Goal: Information Seeking & Learning: Check status

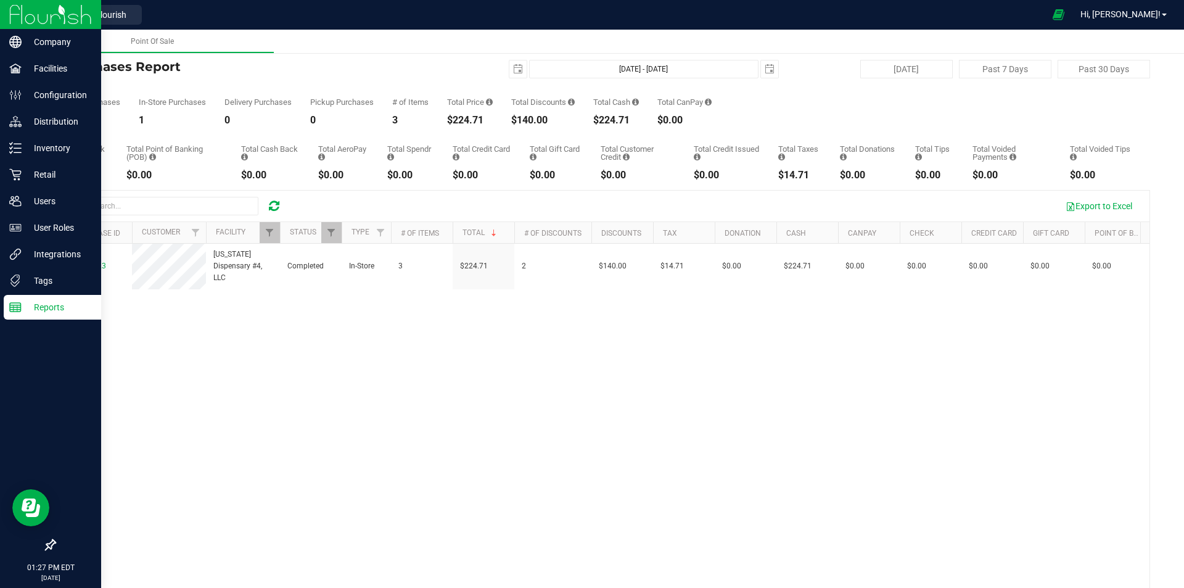
click at [49, 12] on img at bounding box center [50, 14] width 83 height 29
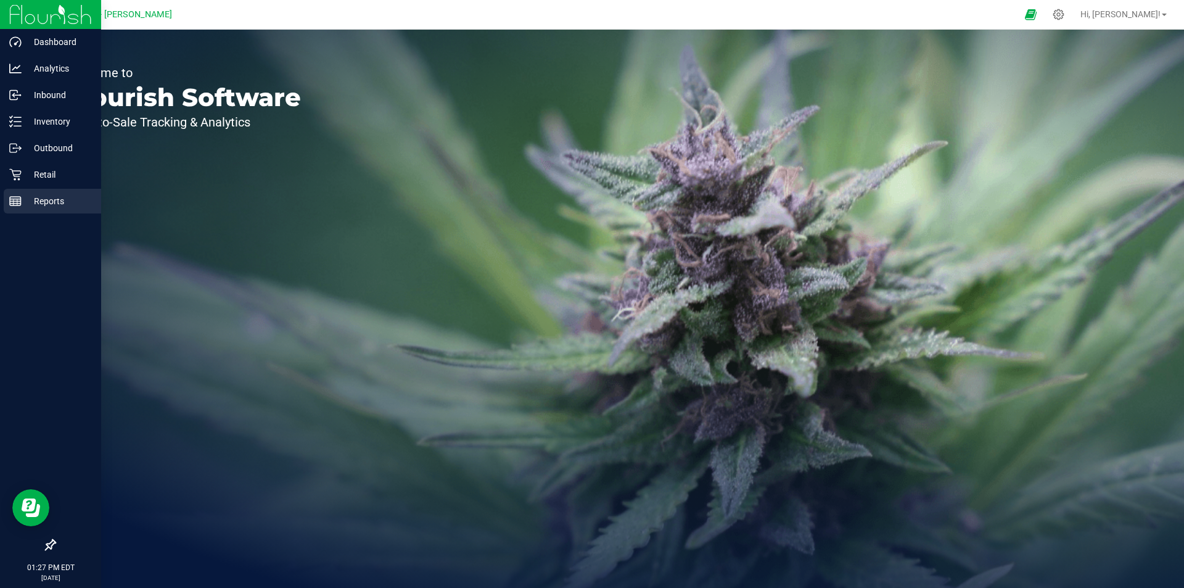
click at [30, 199] on p "Reports" at bounding box center [59, 201] width 74 height 15
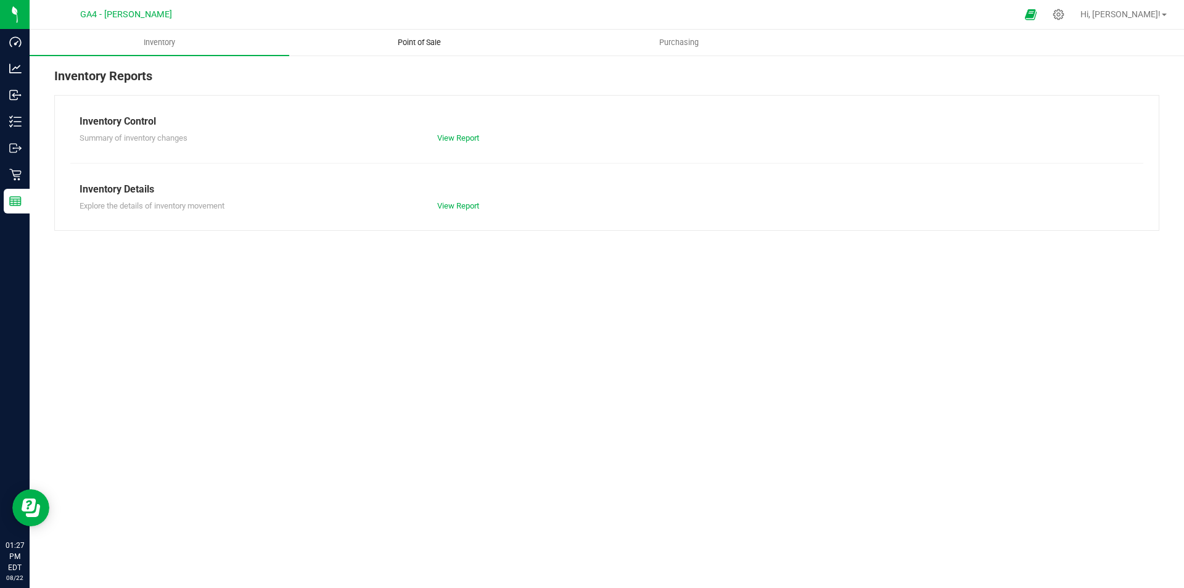
click at [405, 46] on span "Point of Sale" at bounding box center [419, 42] width 76 height 11
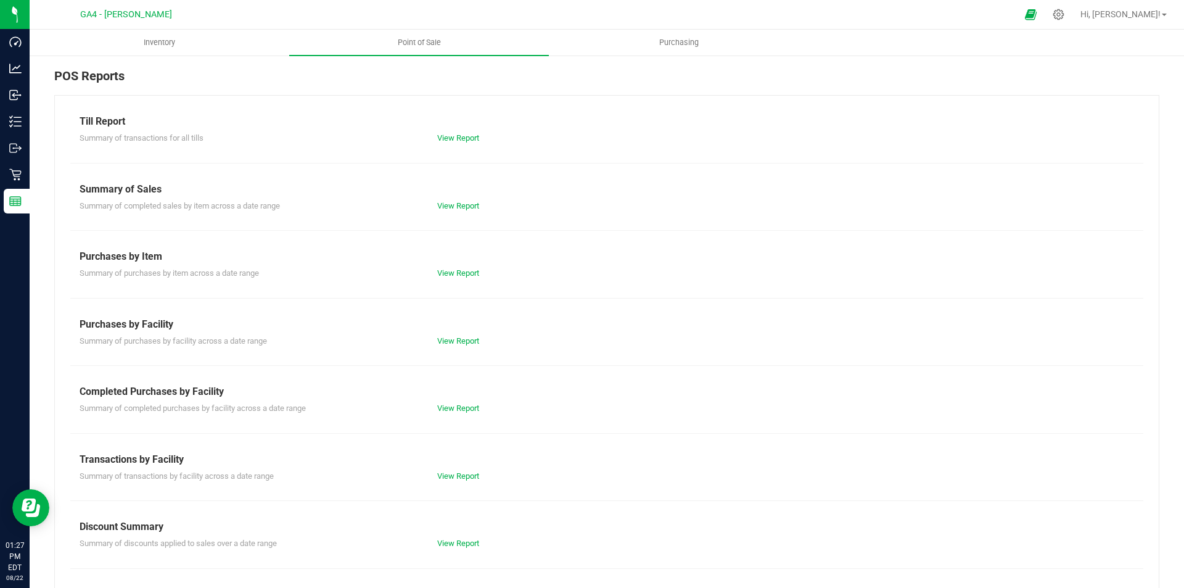
click at [452, 211] on div "View Report" at bounding box center [607, 206] width 358 height 12
click at [453, 207] on link "View Report" at bounding box center [458, 205] width 42 height 9
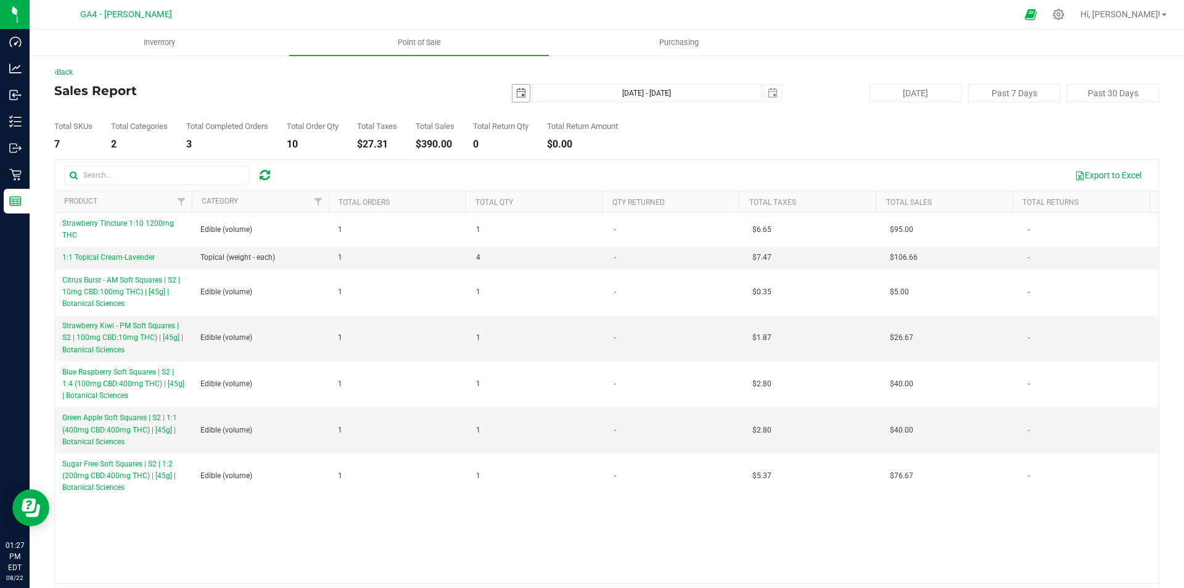
click at [516, 94] on span "select" at bounding box center [521, 93] width 10 height 10
click at [606, 159] on link "1" at bounding box center [607, 161] width 18 height 19
type input "[DATE]"
type input "[DATE] - [DATE]"
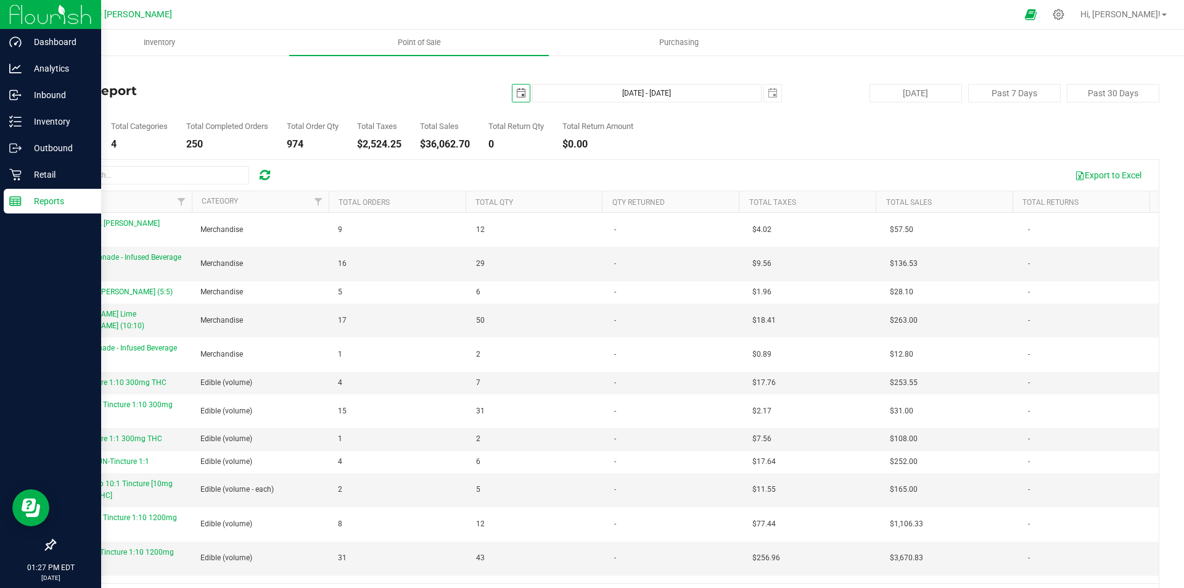
click at [19, 200] on icon at bounding box center [15, 201] width 12 height 12
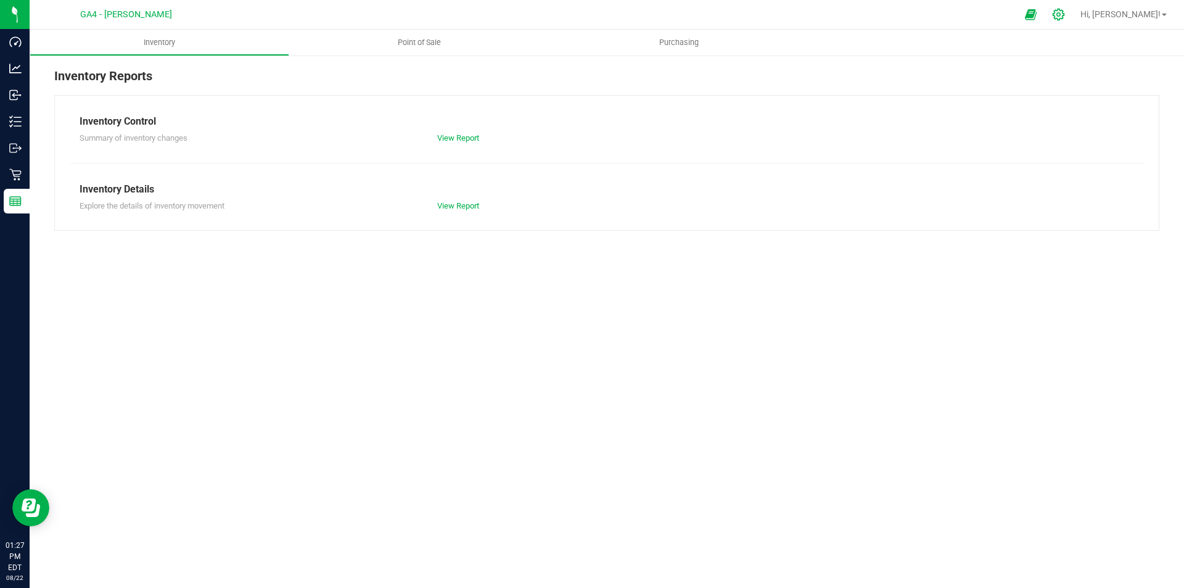
click at [1064, 14] on icon at bounding box center [1059, 15] width 12 height 12
click at [1065, 12] on icon at bounding box center [1058, 14] width 13 height 13
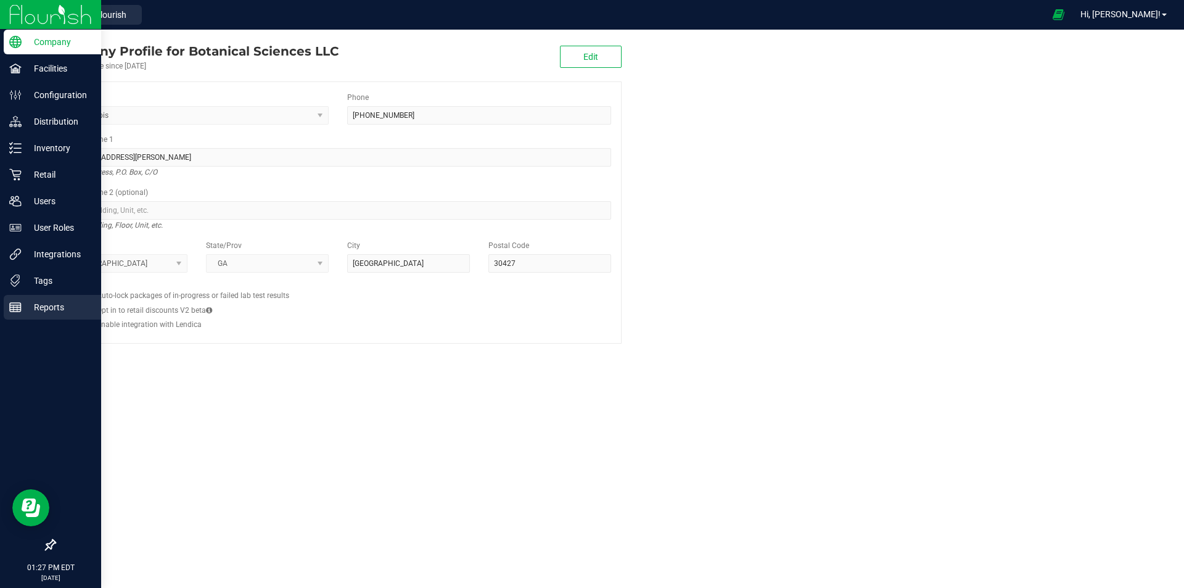
click at [48, 306] on p "Reports" at bounding box center [59, 307] width 74 height 15
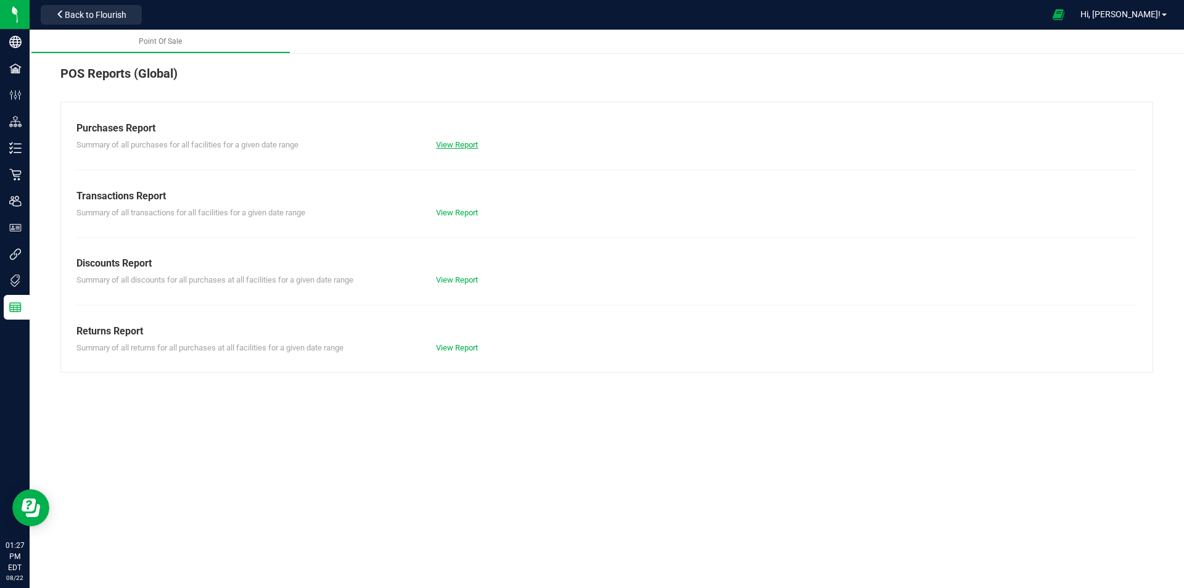
click at [468, 144] on link "View Report" at bounding box center [457, 144] width 42 height 9
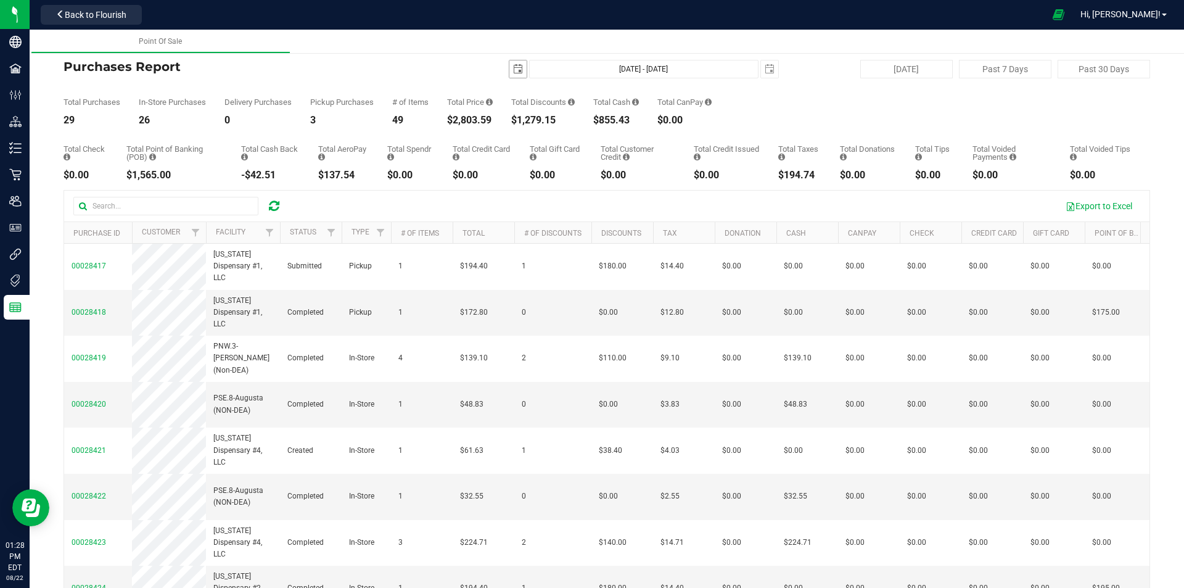
click at [513, 70] on span "select" at bounding box center [518, 69] width 10 height 10
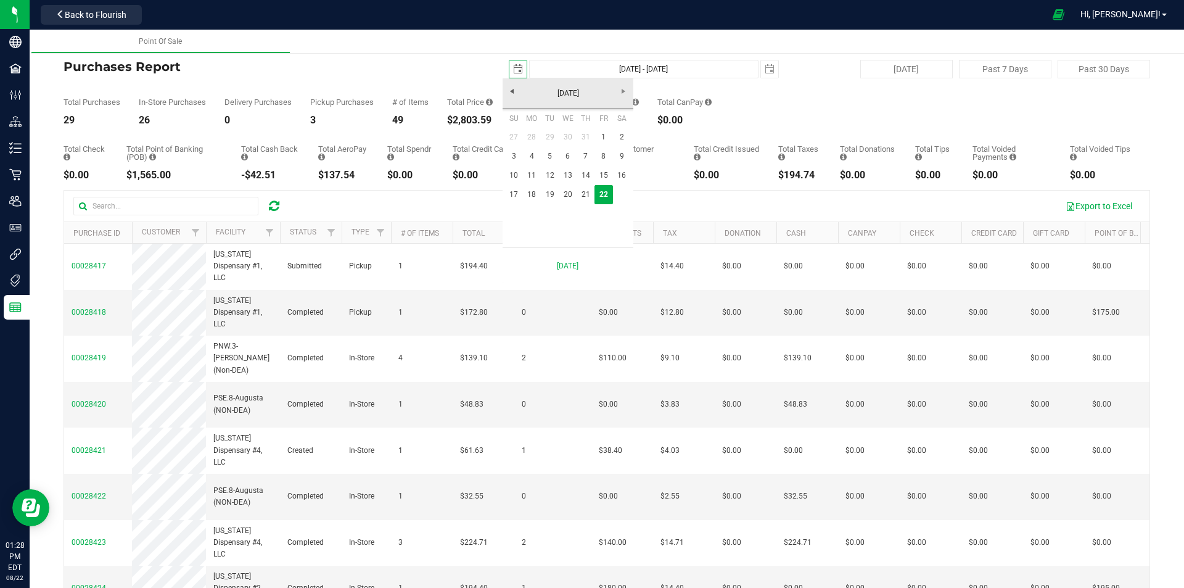
scroll to position [0, 31]
click at [604, 141] on link "1" at bounding box center [603, 137] width 18 height 19
type input "[DATE]"
type input "[DATE] - [DATE]"
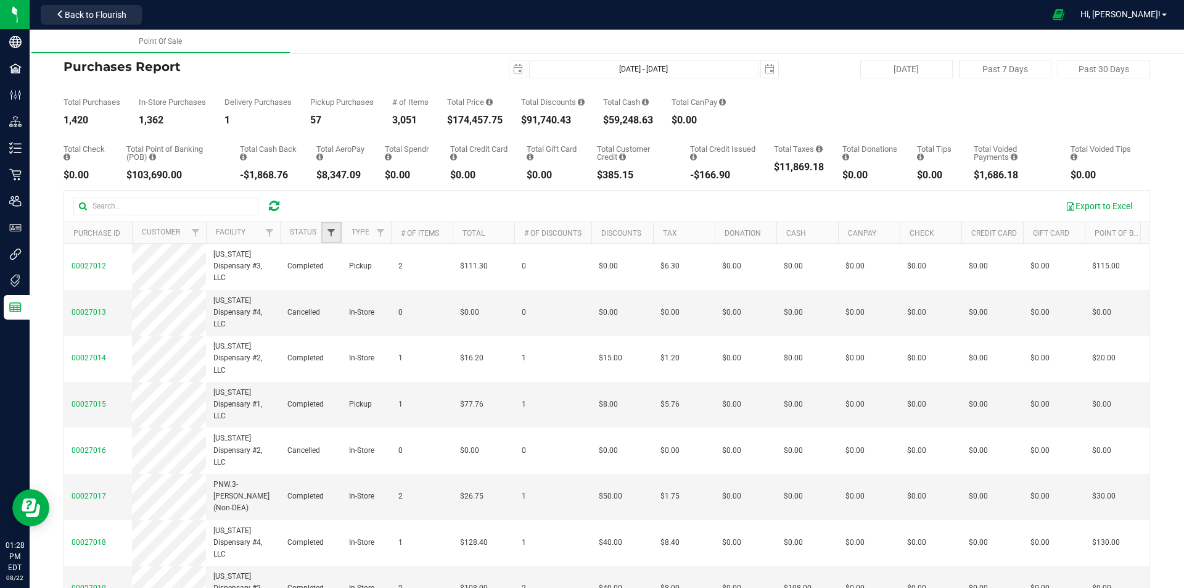
click at [329, 230] on span "Filter" at bounding box center [331, 233] width 10 height 10
click at [337, 321] on input "Completed" at bounding box center [338, 318] width 8 height 8
checkbox input "true"
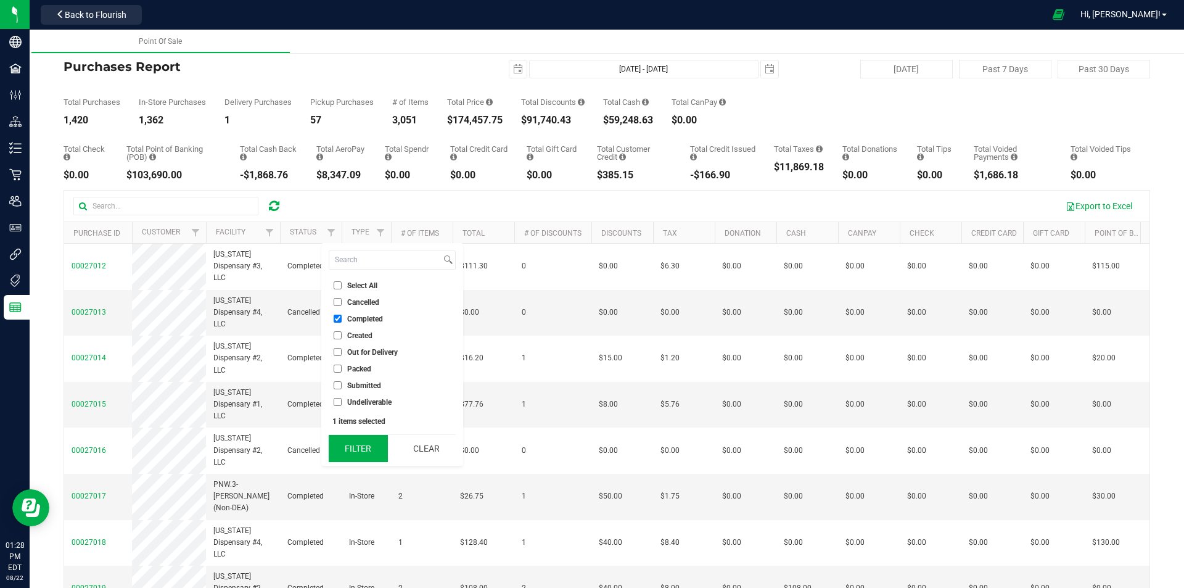
click at [356, 443] on button "Filter" at bounding box center [358, 448] width 59 height 27
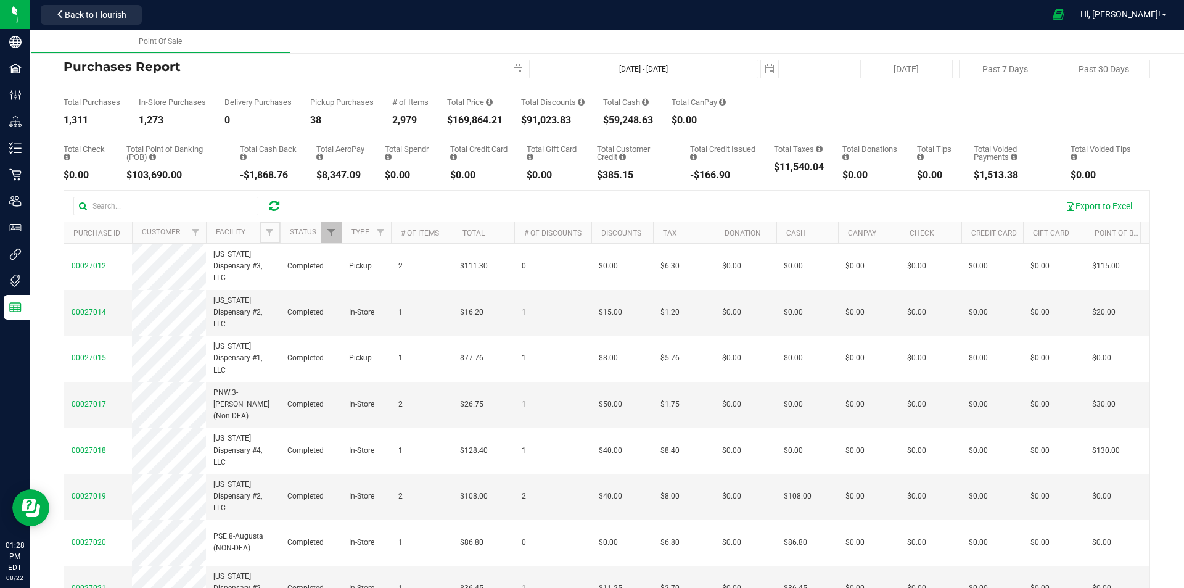
click at [268, 232] on span "Filter" at bounding box center [270, 233] width 10 height 10
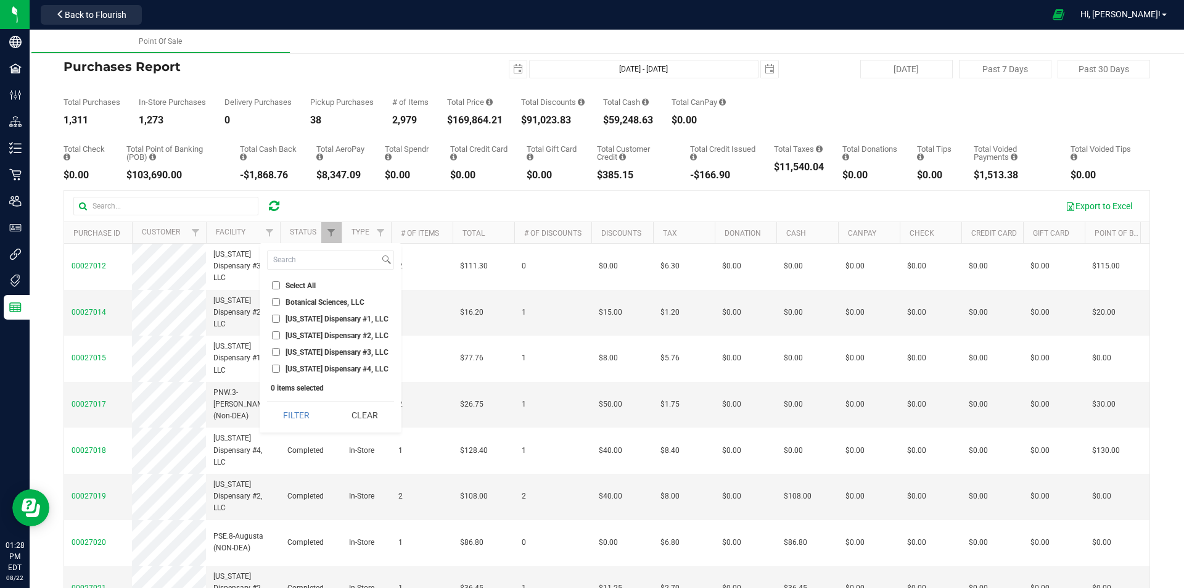
click at [276, 371] on input "[US_STATE] Dispensary #4, LLC" at bounding box center [276, 368] width 8 height 8
checkbox input "true"
click at [291, 409] on button "Filter" at bounding box center [296, 414] width 59 height 27
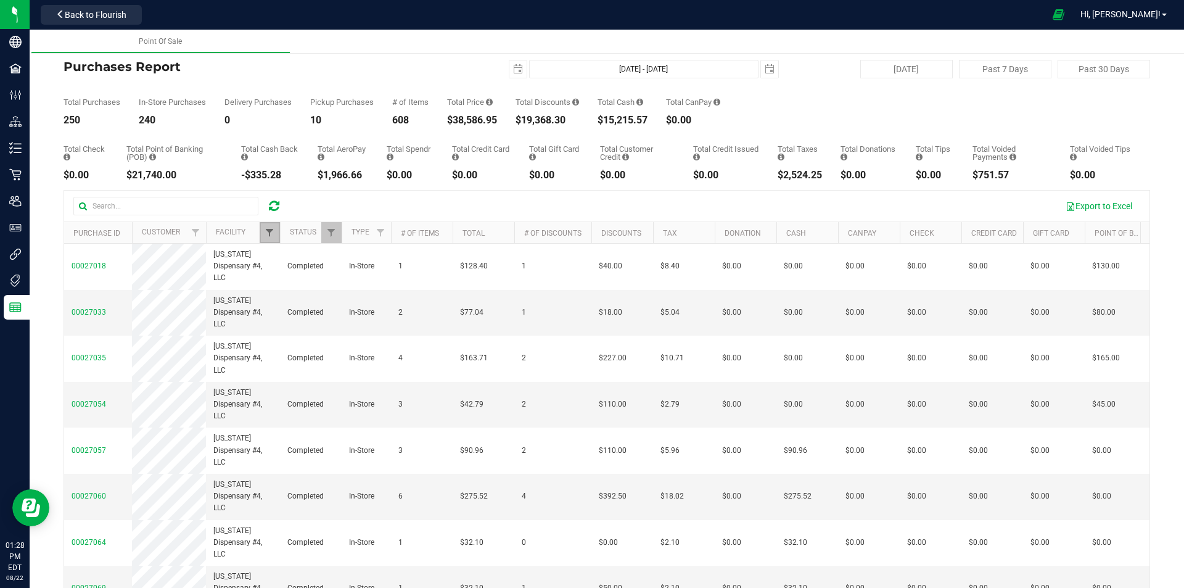
click at [268, 230] on span "Filter" at bounding box center [270, 233] width 10 height 10
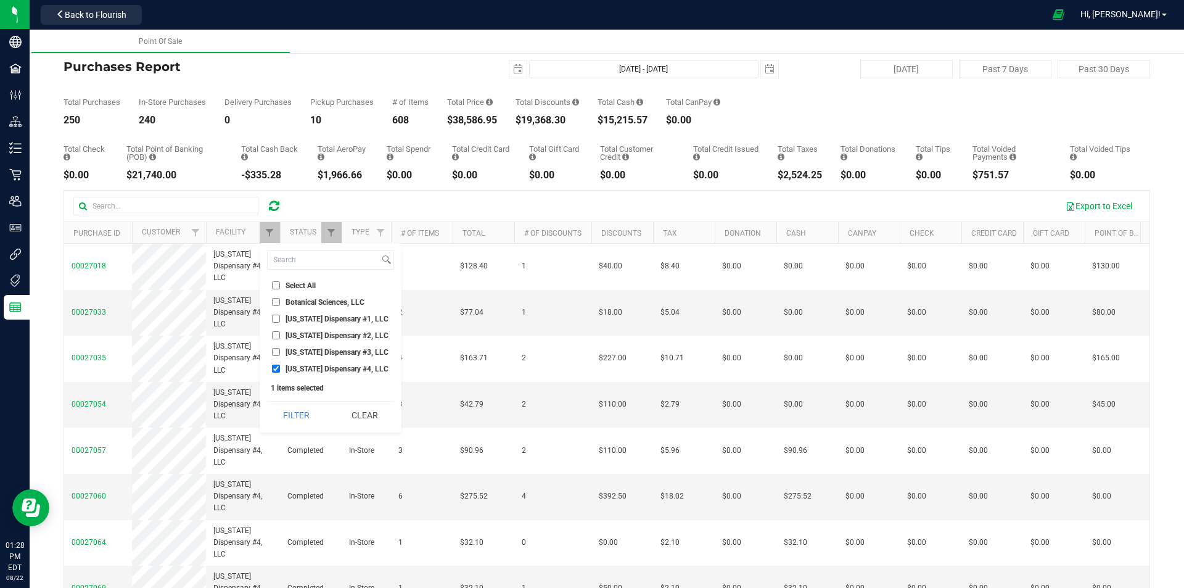
click at [279, 351] on input "[US_STATE] Dispensary #3, LLC" at bounding box center [276, 352] width 8 height 8
checkbox input "true"
click at [276, 369] on input "[US_STATE] Dispensary #4, LLC" at bounding box center [276, 368] width 8 height 8
checkbox input "false"
click at [298, 411] on button "Filter" at bounding box center [296, 414] width 59 height 27
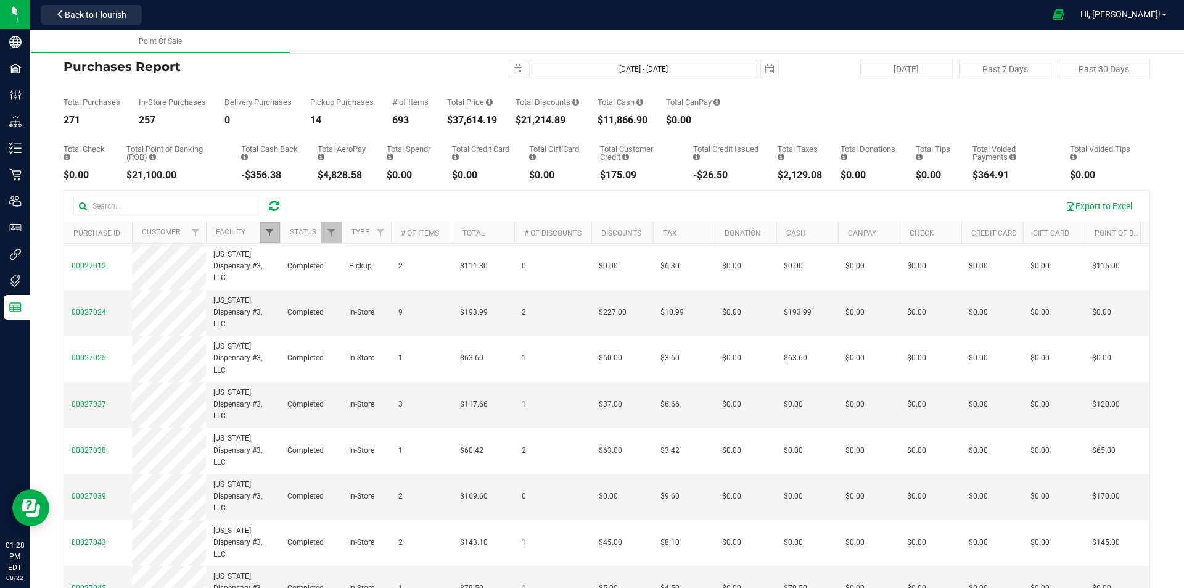
click at [271, 231] on span "Filter" at bounding box center [270, 233] width 10 height 10
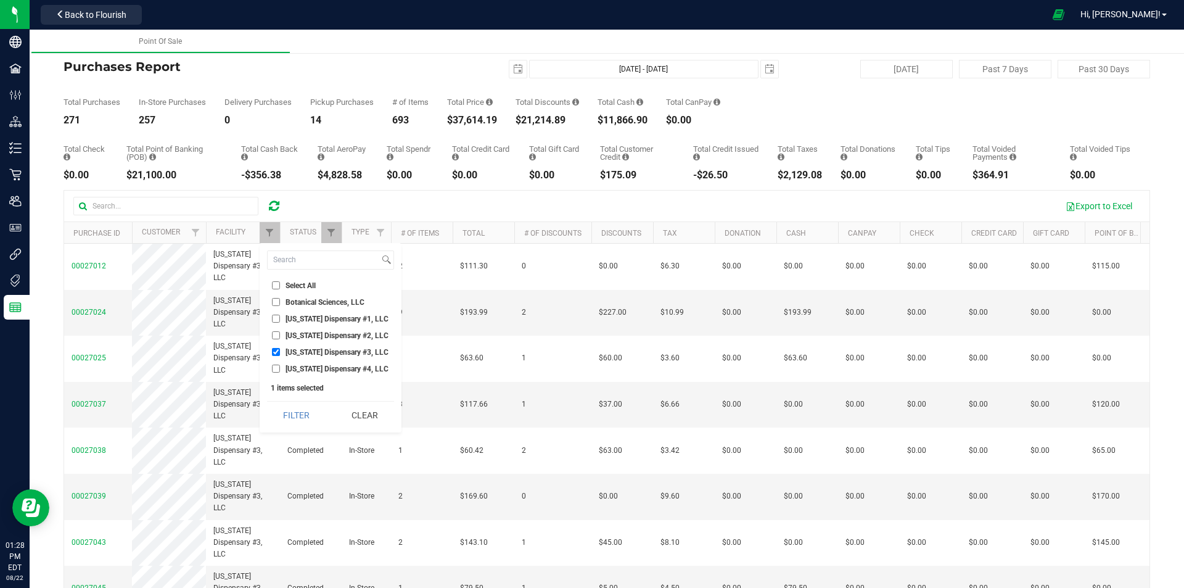
click at [277, 333] on input "[US_STATE] Dispensary #2, LLC" at bounding box center [276, 335] width 8 height 8
checkbox input "true"
click at [279, 351] on input "[US_STATE] Dispensary #3, LLC" at bounding box center [276, 352] width 8 height 8
checkbox input "false"
click at [295, 411] on button "Filter" at bounding box center [296, 414] width 59 height 27
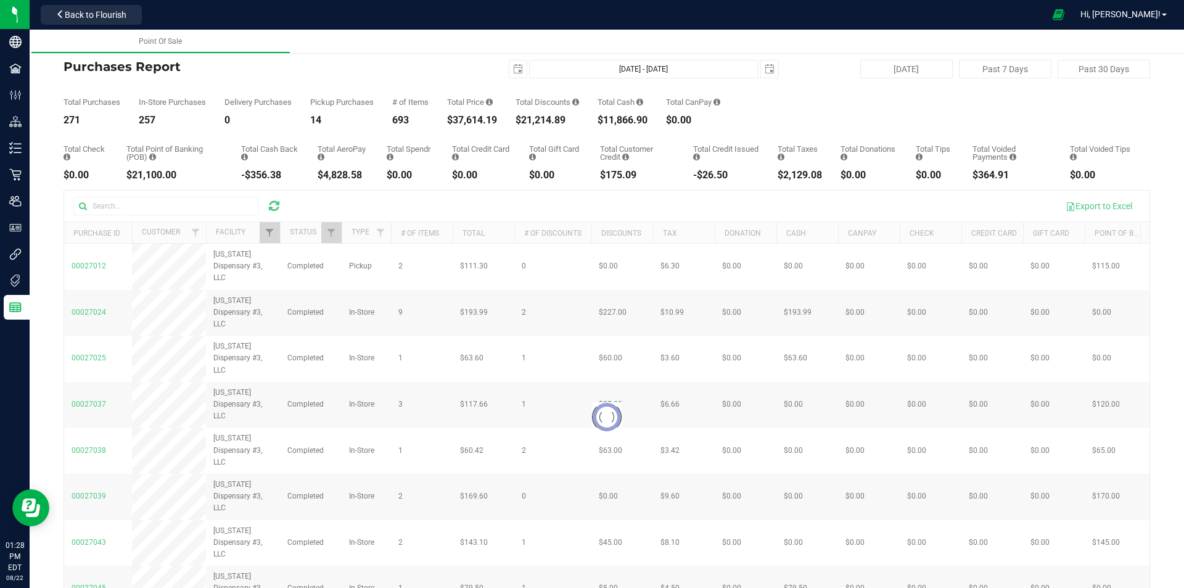
checkbox input "true"
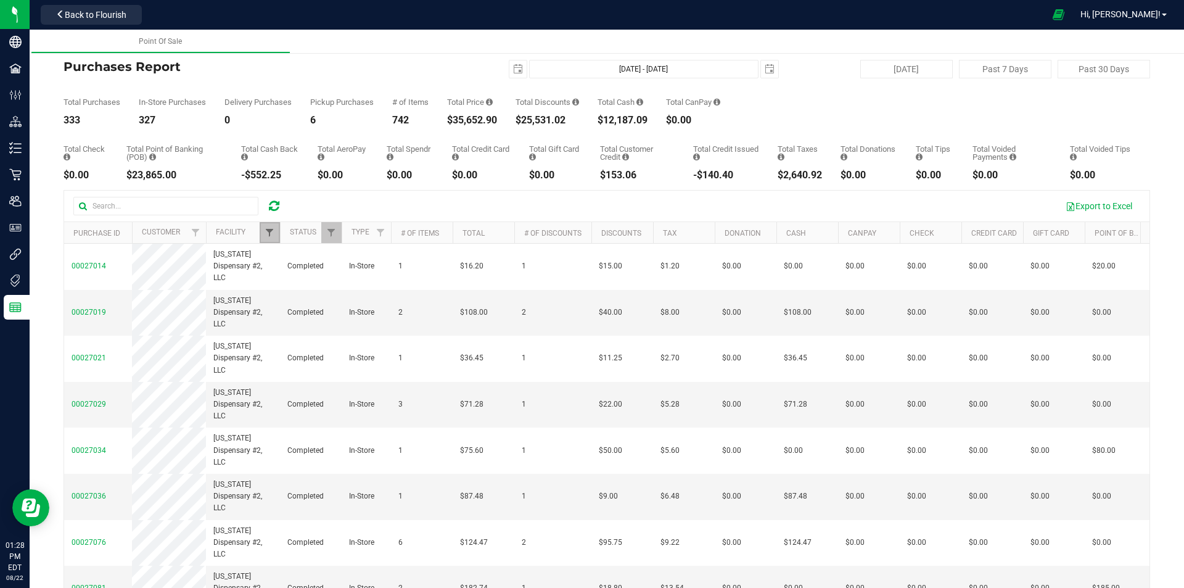
click at [268, 236] on span "Filter" at bounding box center [270, 233] width 10 height 10
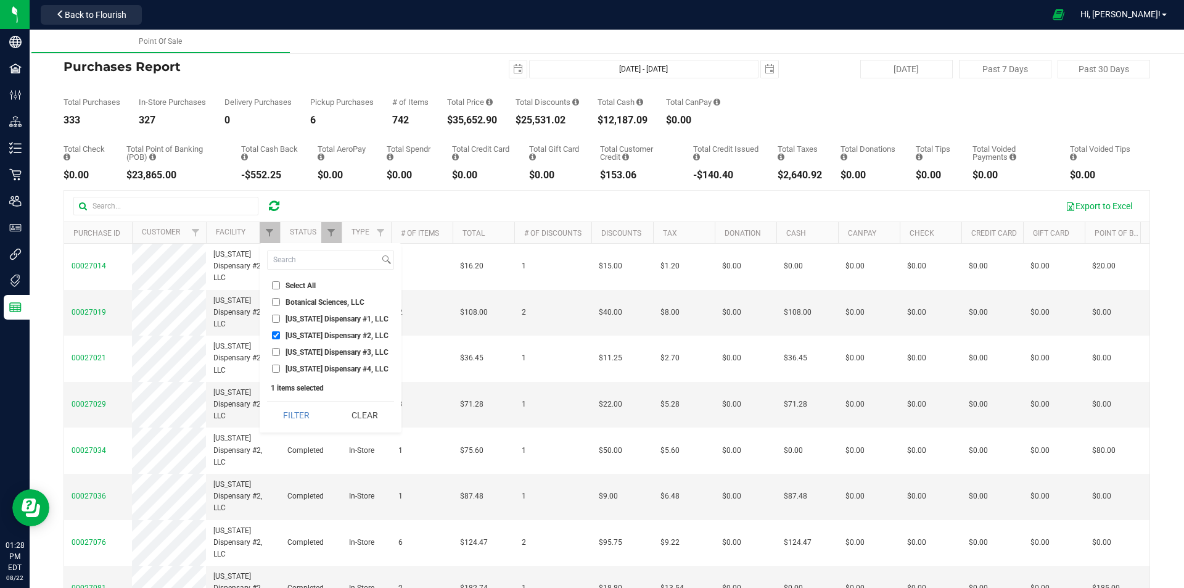
click at [276, 318] on input "[US_STATE] Dispensary #1, LLC" at bounding box center [276, 318] width 8 height 8
checkbox input "true"
click at [276, 333] on input "[US_STATE] Dispensary #2, LLC" at bounding box center [276, 335] width 8 height 8
checkbox input "false"
click at [288, 421] on button "Filter" at bounding box center [296, 414] width 59 height 27
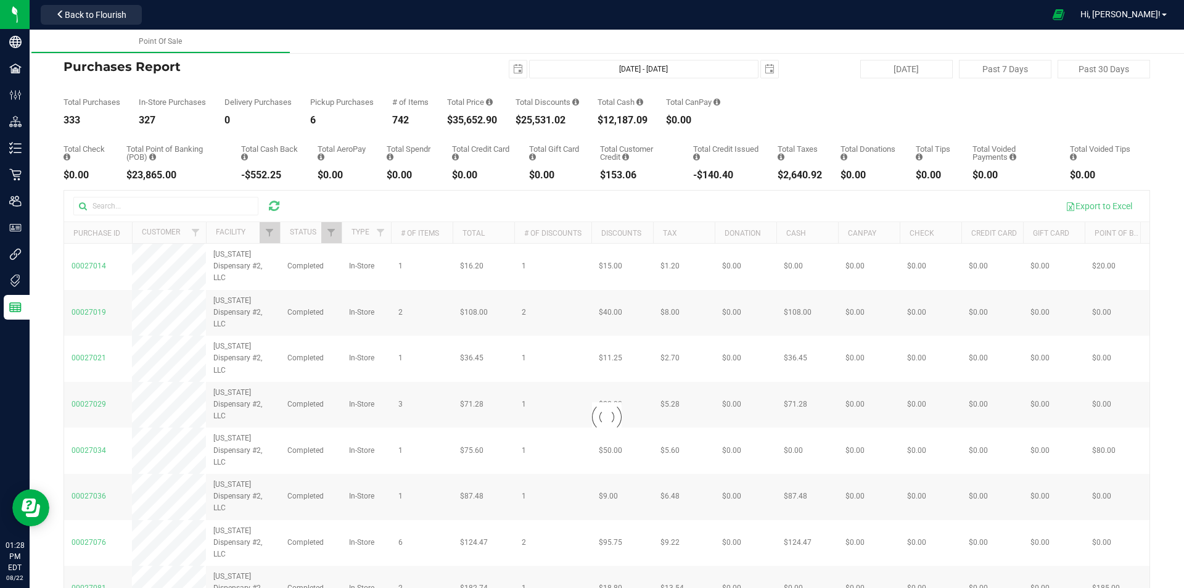
checkbox input "true"
click at [271, 228] on span "Filter" at bounding box center [270, 233] width 10 height 10
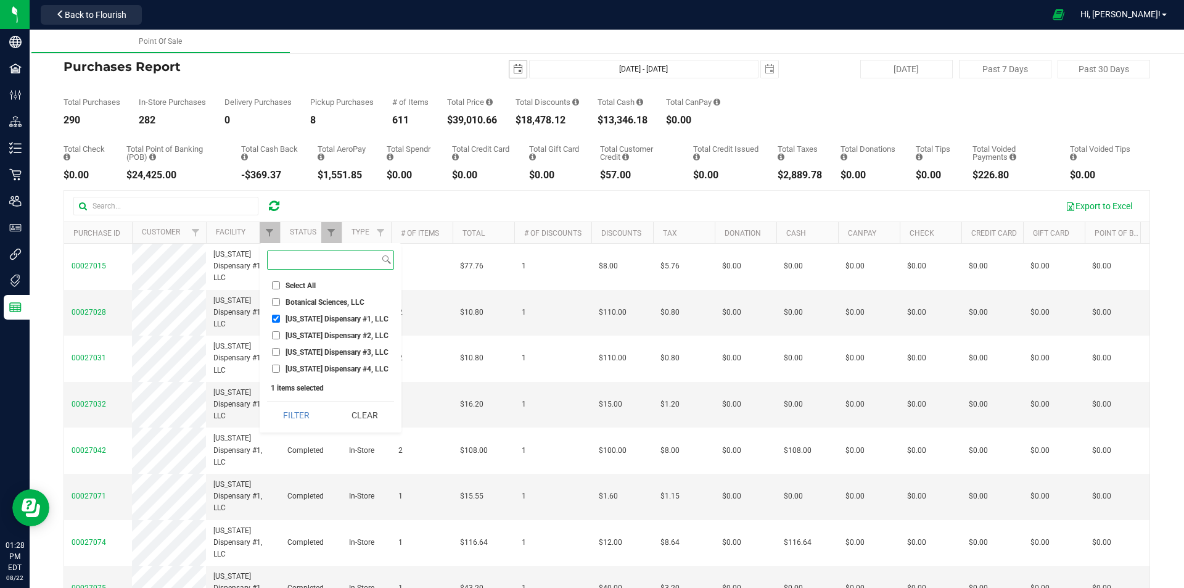
click at [513, 64] on span "select" at bounding box center [518, 69] width 10 height 10
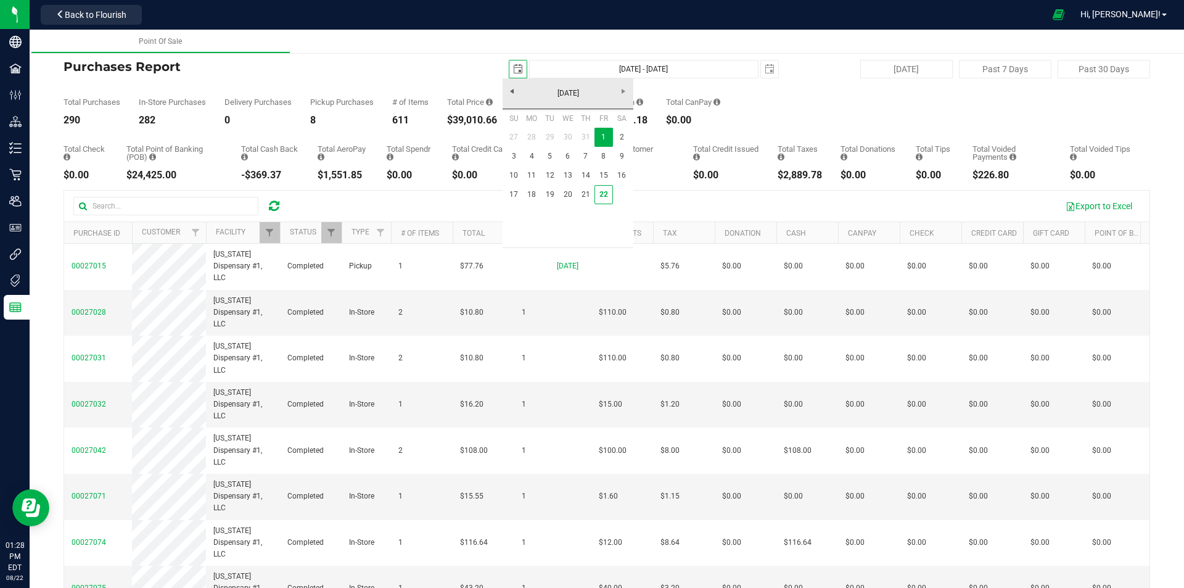
scroll to position [0, 31]
click at [605, 197] on link "22" at bounding box center [603, 194] width 18 height 19
type input "[DATE]"
type input "[DATE] - [DATE]"
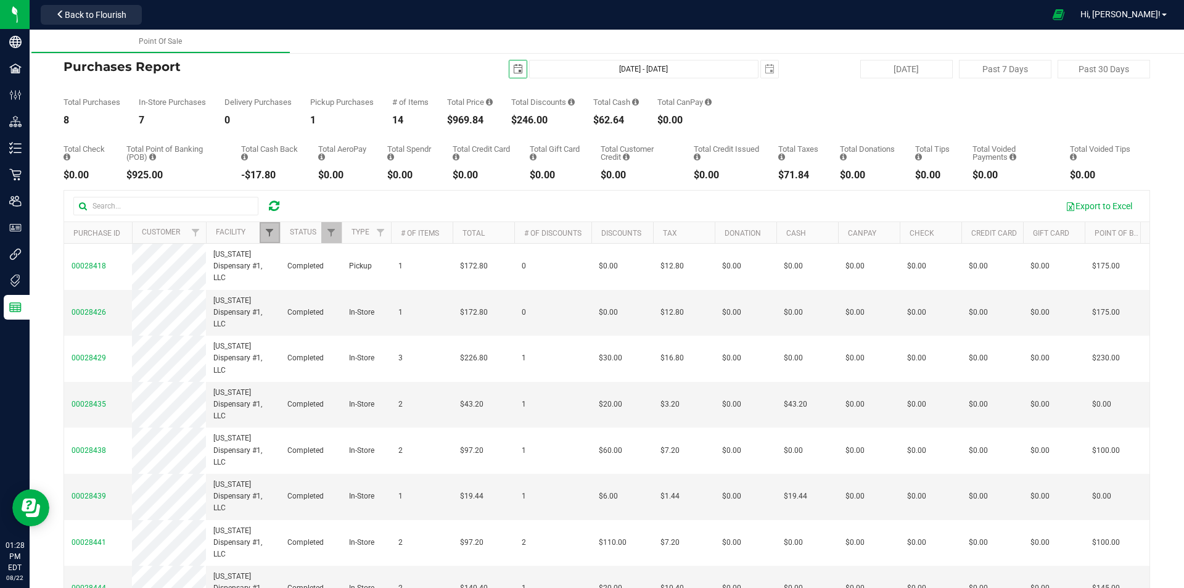
scroll to position [0, 0]
click at [269, 229] on span "Filter" at bounding box center [270, 233] width 10 height 10
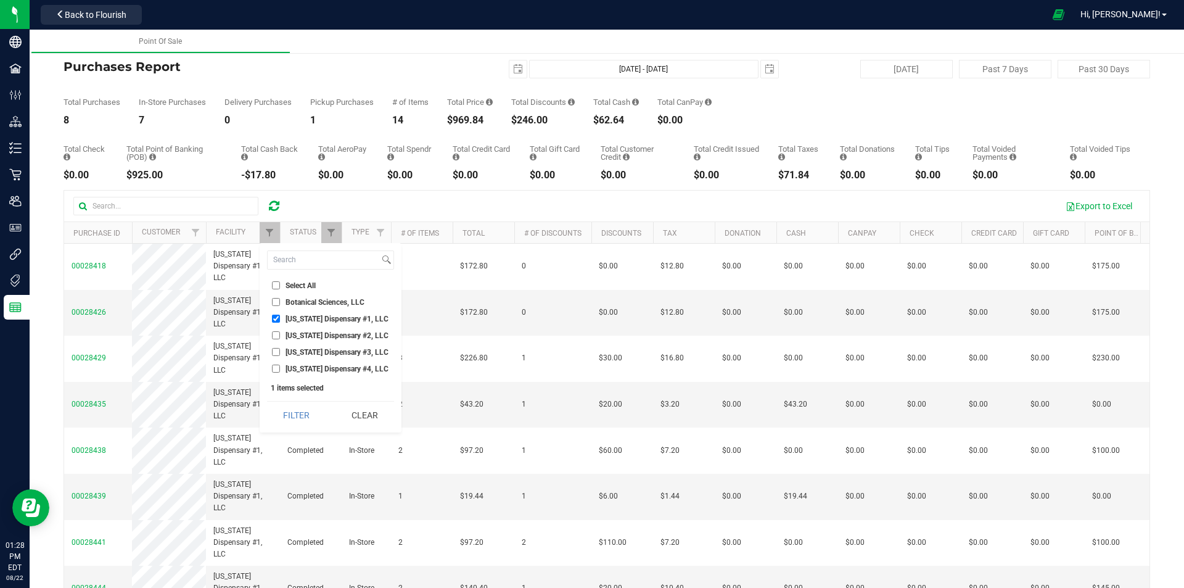
click at [276, 369] on input "[US_STATE] Dispensary #4, LLC" at bounding box center [276, 368] width 8 height 8
checkbox input "true"
click at [276, 319] on input "[US_STATE] Dispensary #1, LLC" at bounding box center [276, 318] width 8 height 8
checkbox input "false"
click at [289, 411] on button "Filter" at bounding box center [296, 414] width 59 height 27
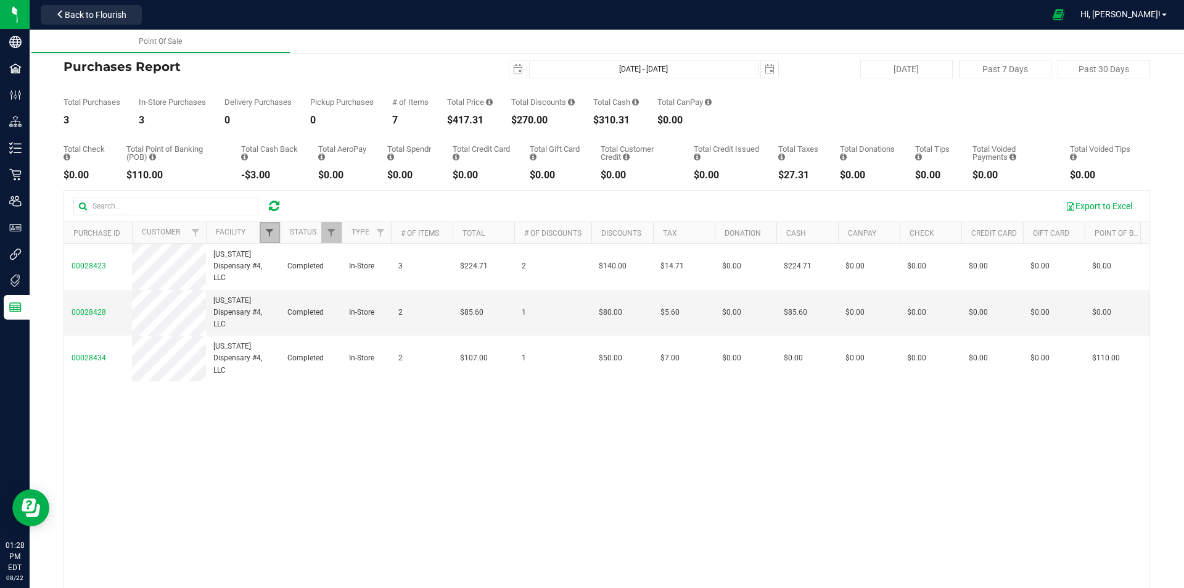
click at [271, 237] on span "Filter" at bounding box center [270, 233] width 10 height 10
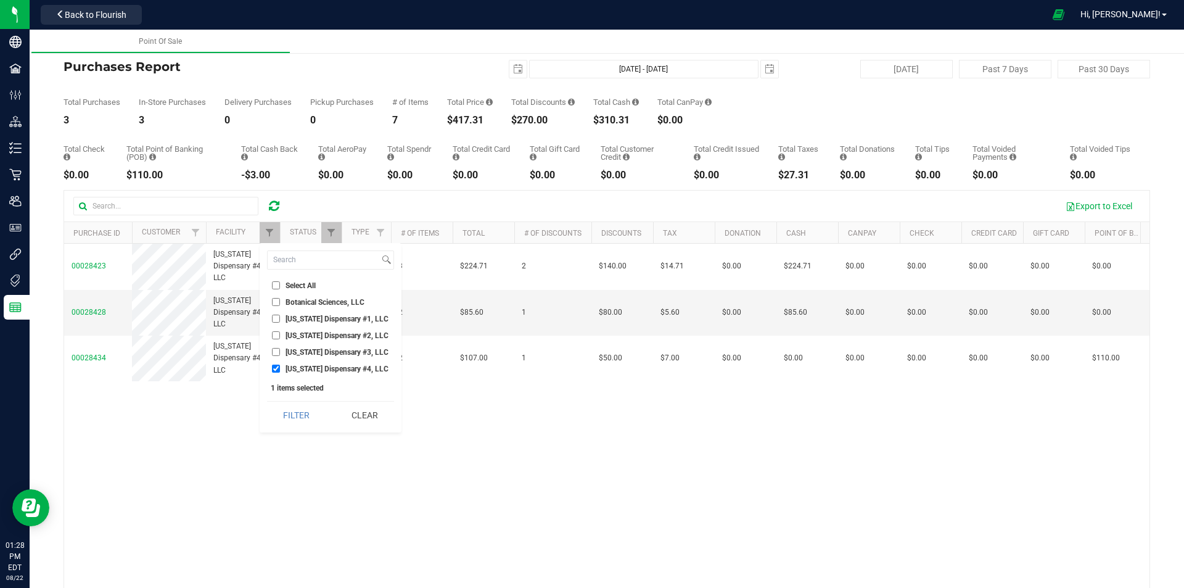
click at [277, 353] on input "[US_STATE] Dispensary #3, LLC" at bounding box center [276, 352] width 8 height 8
checkbox input "true"
click at [356, 410] on button "Clear" at bounding box center [364, 414] width 59 height 27
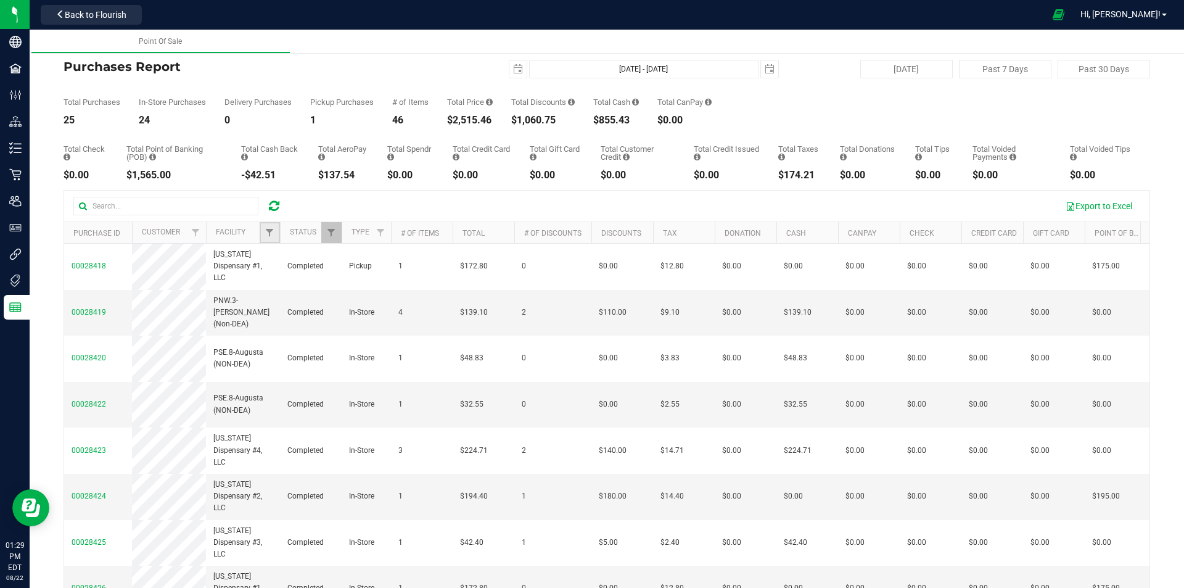
click at [271, 238] on link "Filter" at bounding box center [270, 232] width 20 height 21
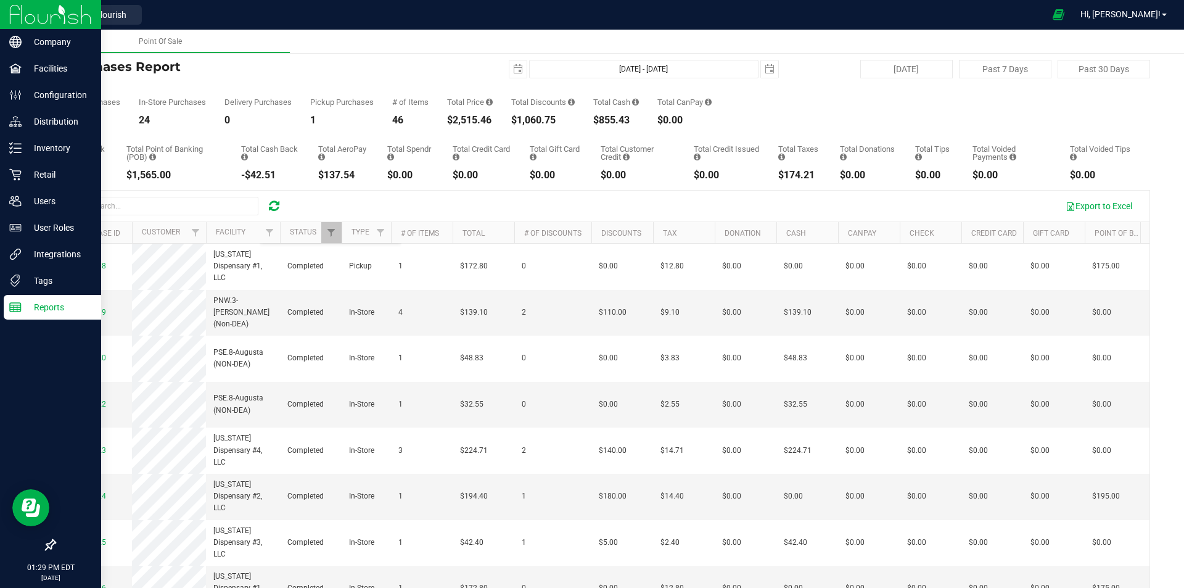
click at [47, 313] on p "Reports" at bounding box center [59, 307] width 74 height 15
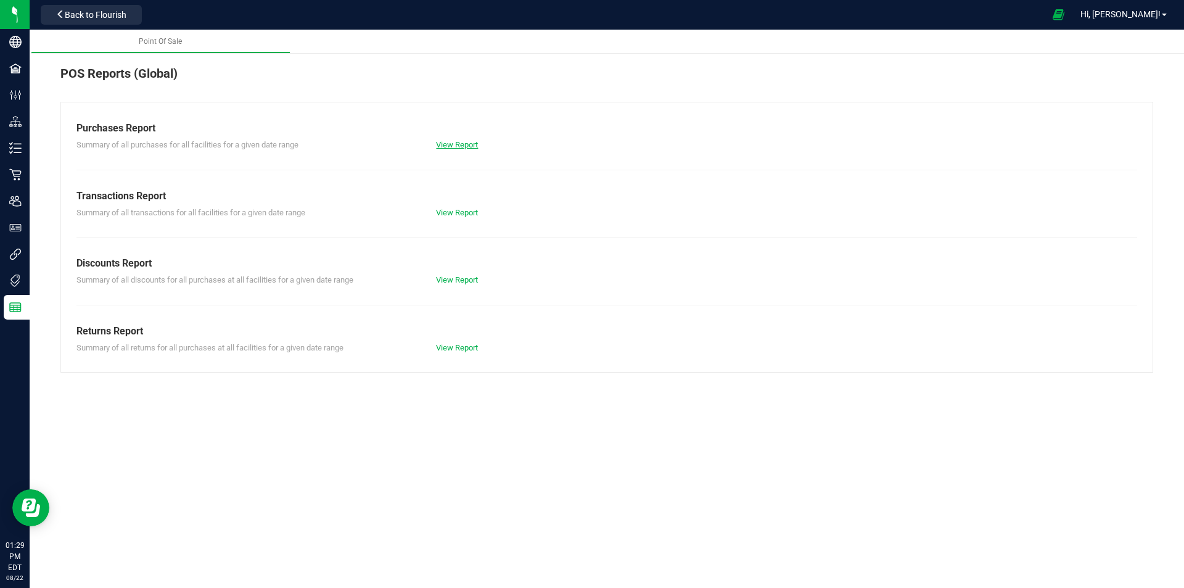
click at [458, 143] on link "View Report" at bounding box center [457, 144] width 42 height 9
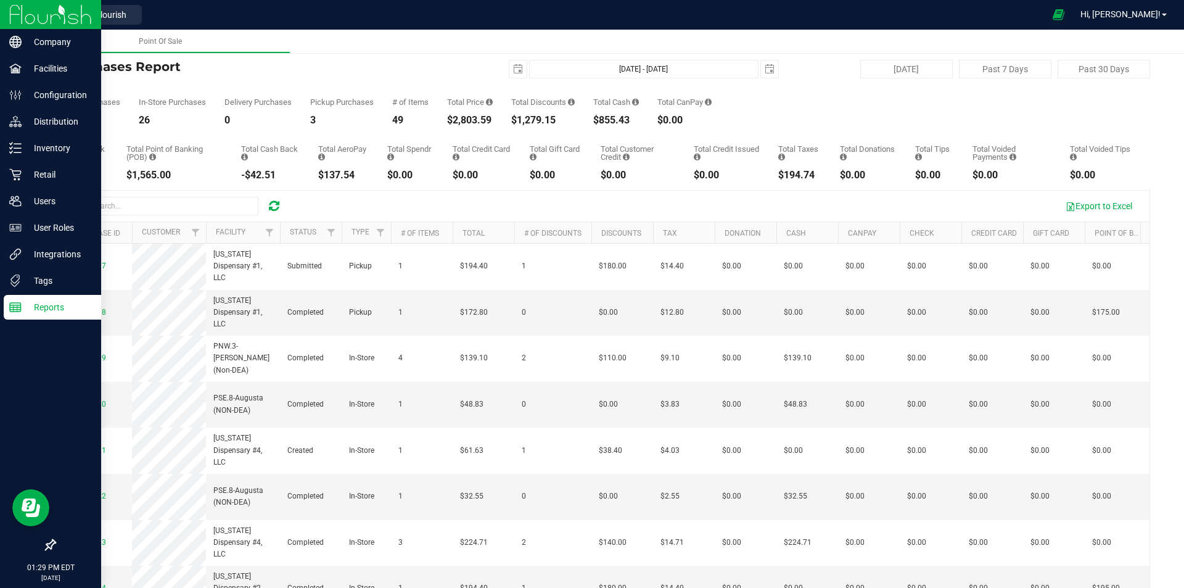
click at [33, 21] on img at bounding box center [50, 14] width 83 height 29
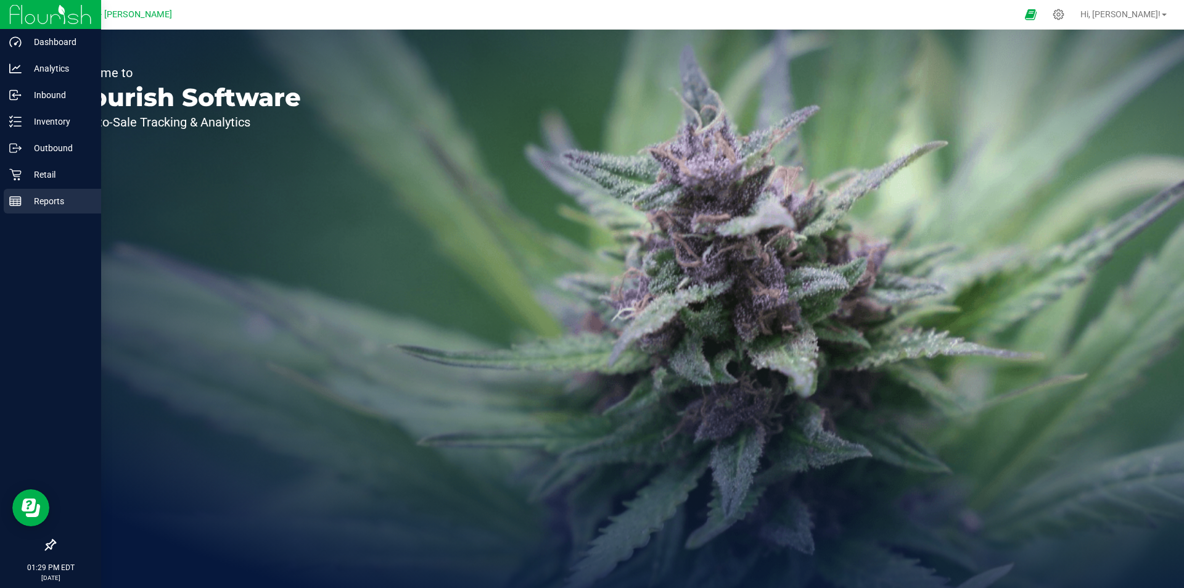
click at [54, 193] on div "Reports" at bounding box center [52, 201] width 97 height 25
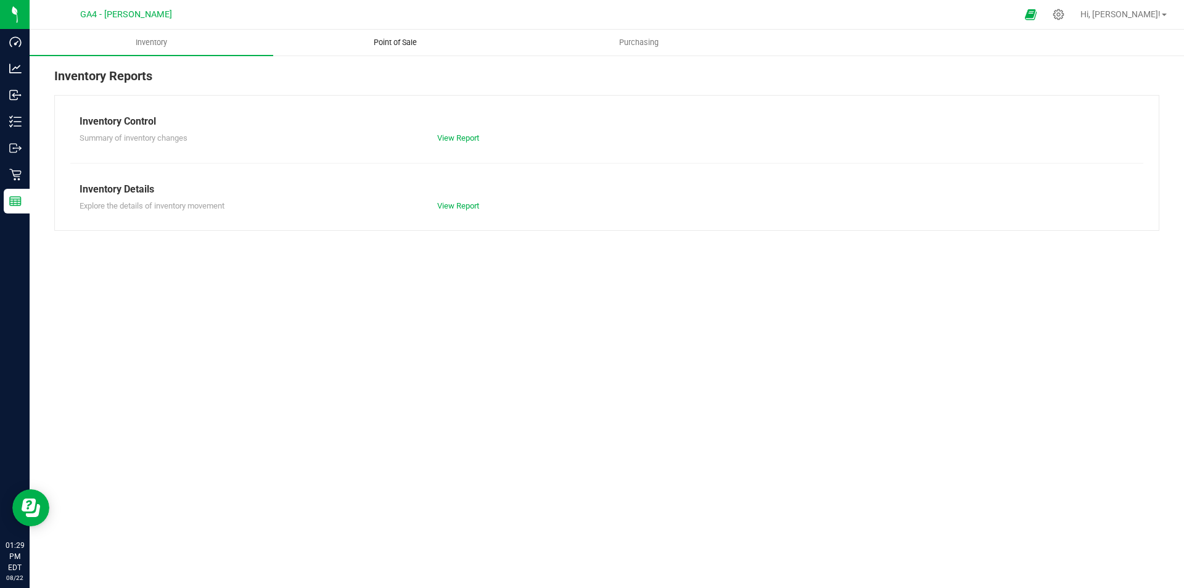
click at [395, 43] on span "Point of Sale" at bounding box center [395, 42] width 76 height 11
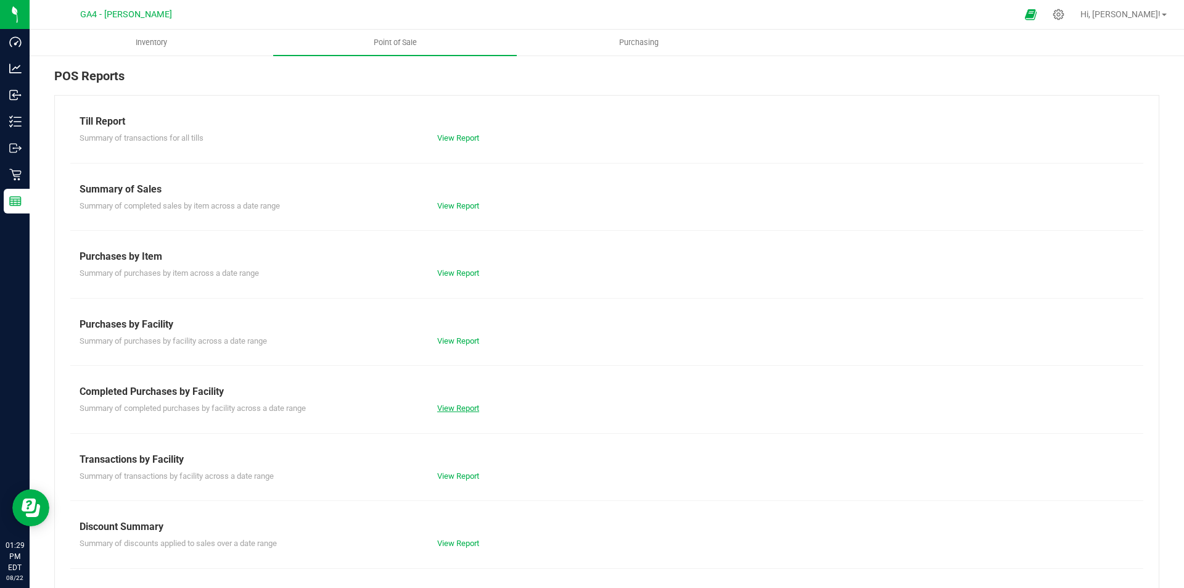
click at [456, 412] on link "View Report" at bounding box center [458, 407] width 42 height 9
